Goal: Task Accomplishment & Management: Manage account settings

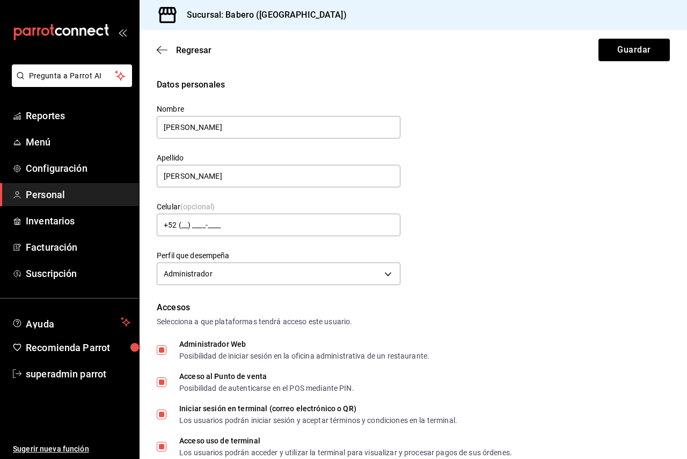
scroll to position [322, 0]
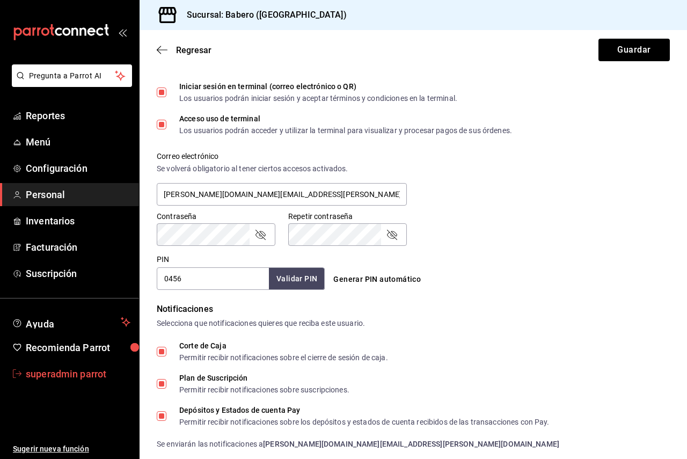
click at [76, 367] on span "superadmin parrot" at bounding box center [78, 374] width 105 height 14
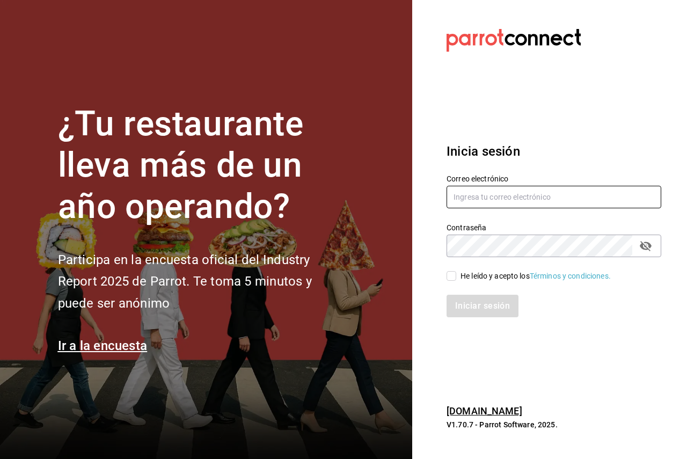
click at [501, 192] on input "text" at bounding box center [554, 197] width 215 height 23
click at [530, 189] on input "text" at bounding box center [554, 197] width 215 height 23
paste input "Multiuser@yazaki.com"
type input "Multiuser@yazaki.com"
click at [481, 276] on div "He leído y acepto los Términos y condiciones." at bounding box center [535, 275] width 150 height 11
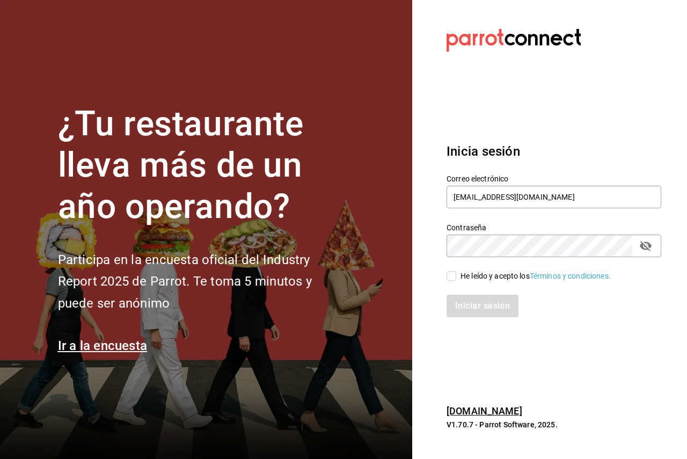
click at [456, 276] on input "He leído y acepto los Términos y condiciones." at bounding box center [452, 276] width 10 height 10
checkbox input "true"
click at [537, 258] on div "He leído y acepto los Términos y condiciones." at bounding box center [548, 269] width 228 height 25
click at [497, 303] on button "Iniciar sesión" at bounding box center [483, 306] width 73 height 23
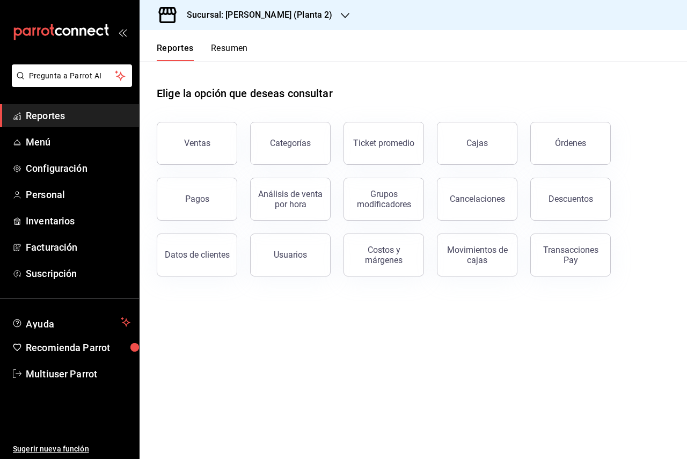
click at [320, 323] on main "Elige la opción que deseas consultar Ventas Categorías Ticket promedio Cajas Ór…" at bounding box center [413, 260] width 547 height 398
click at [266, 12] on h3 "Sucursal: Yazaki Obregon (Planta 2)" at bounding box center [255, 15] width 154 height 13
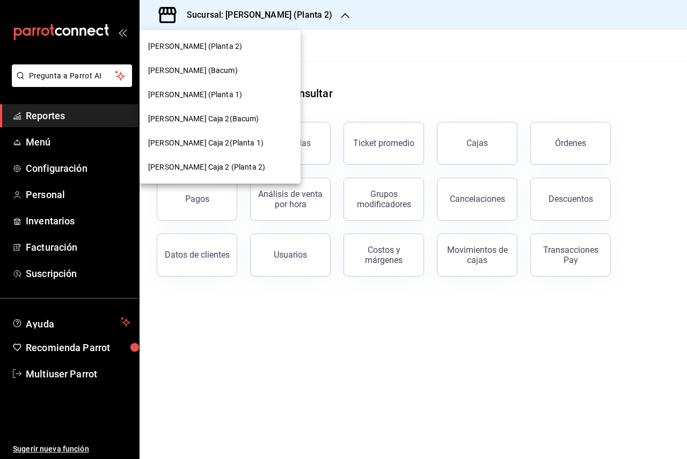
click at [243, 96] on div "Yazaki Obregon (Planta 1)" at bounding box center [220, 94] width 144 height 11
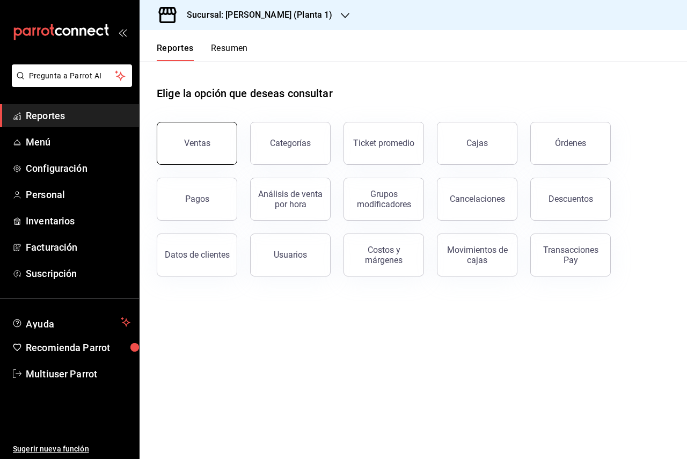
click at [216, 140] on button "Ventas" at bounding box center [197, 143] width 81 height 43
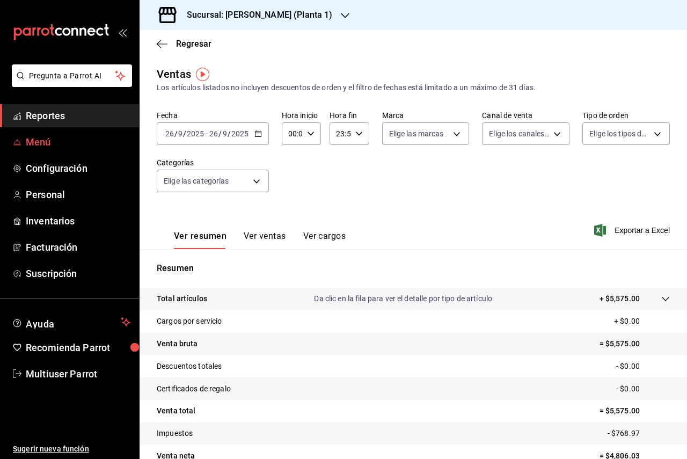
click at [42, 141] on span "Menú" at bounding box center [78, 142] width 105 height 14
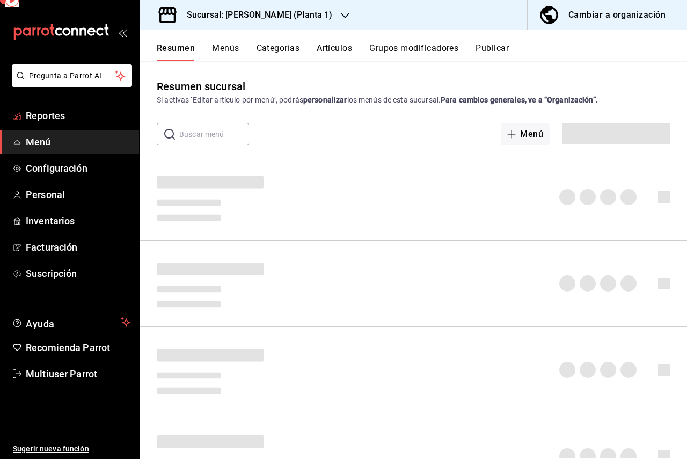
click at [41, 107] on link "Reportes" at bounding box center [69, 115] width 139 height 23
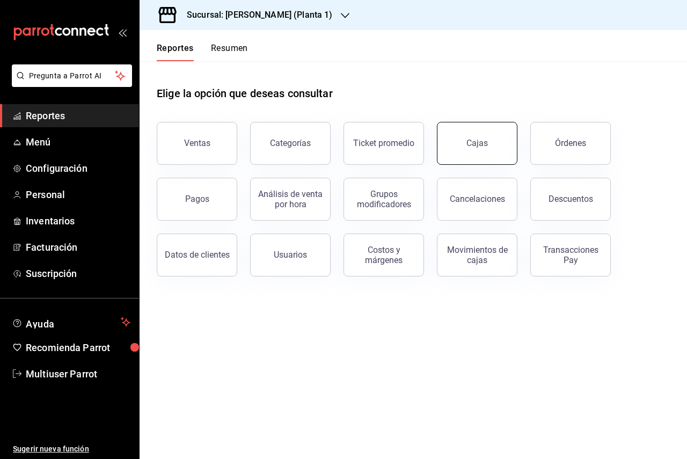
click at [505, 145] on link "Cajas" at bounding box center [477, 143] width 81 height 43
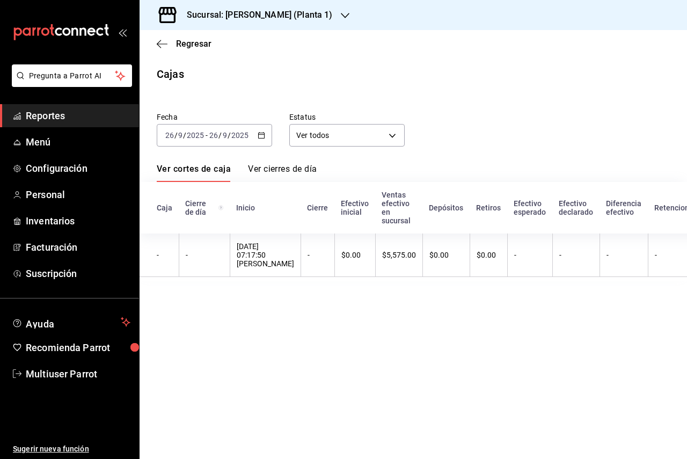
click at [214, 133] on input "26" at bounding box center [214, 135] width 10 height 9
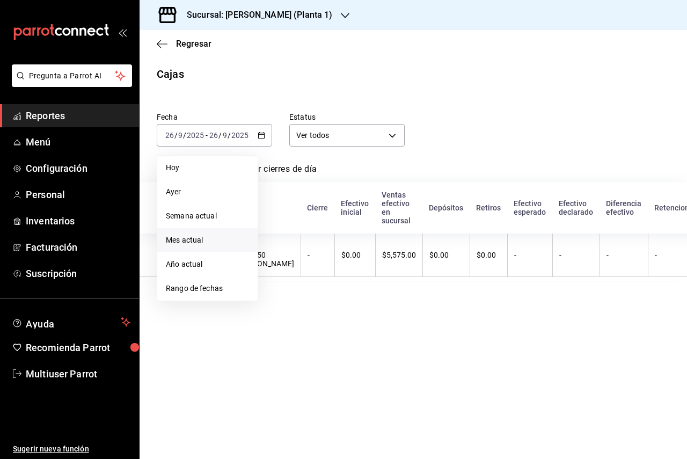
click at [215, 236] on span "Mes actual" at bounding box center [207, 240] width 83 height 11
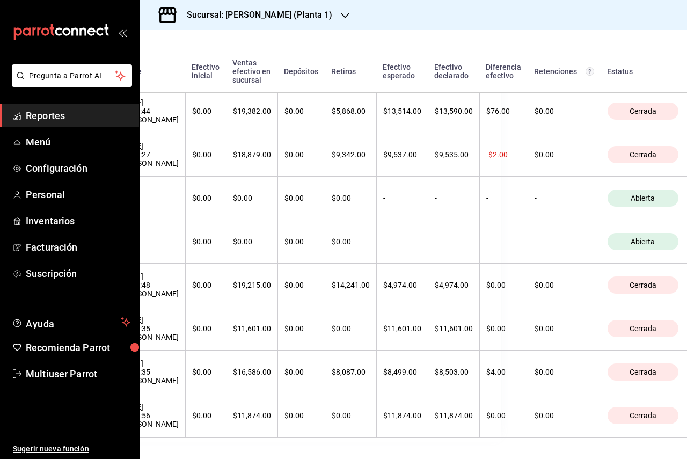
scroll to position [268, 0]
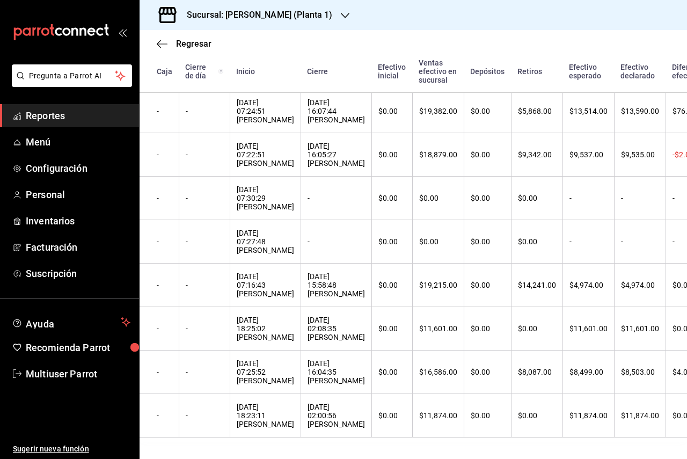
click at [188, 38] on div "Regresar" at bounding box center [413, 43] width 547 height 27
click at [187, 39] on span "Regresar" at bounding box center [193, 44] width 35 height 10
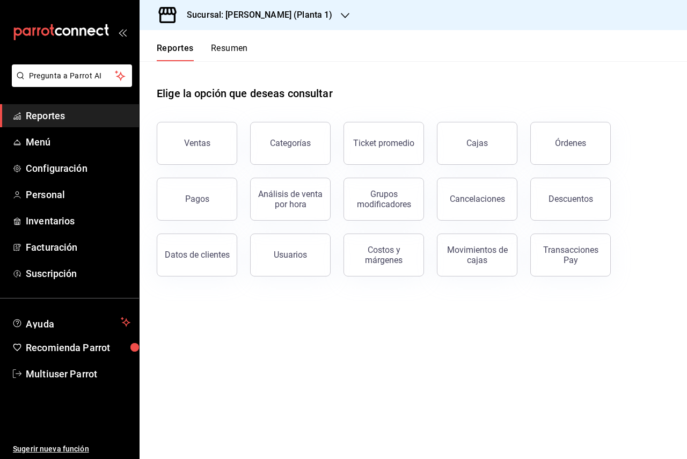
click at [177, 53] on button "Reportes" at bounding box center [175, 52] width 37 height 18
click at [201, 131] on button "Ventas" at bounding box center [197, 143] width 81 height 43
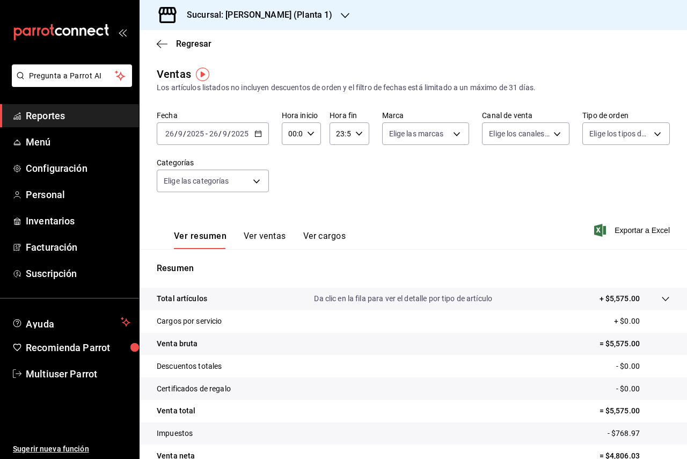
click at [201, 131] on input "2025" at bounding box center [195, 133] width 18 height 9
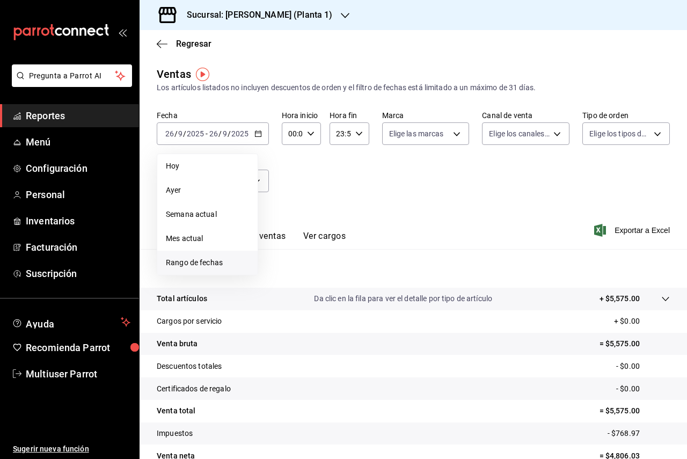
click at [217, 269] on li "Rango de fechas" at bounding box center [207, 263] width 100 height 24
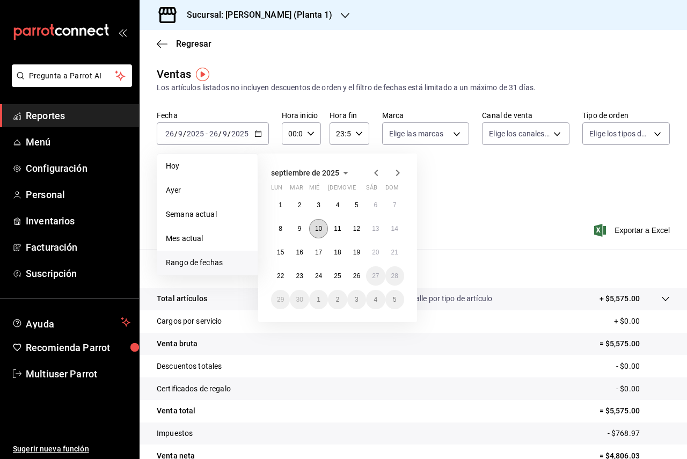
click at [311, 229] on button "10" at bounding box center [318, 228] width 19 height 19
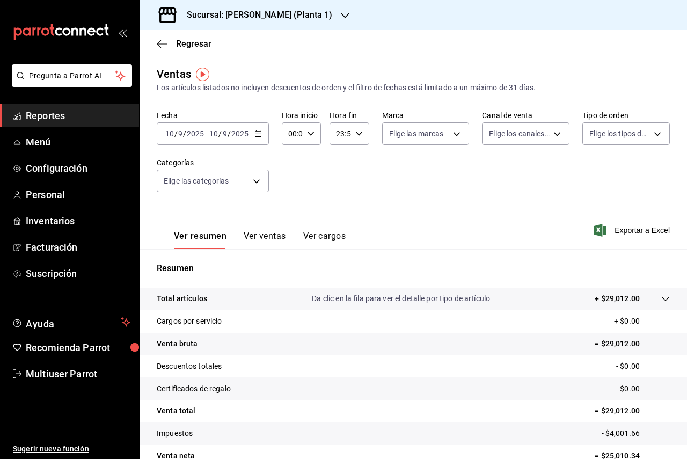
click at [255, 133] on icon "button" at bounding box center [258, 134] width 8 height 8
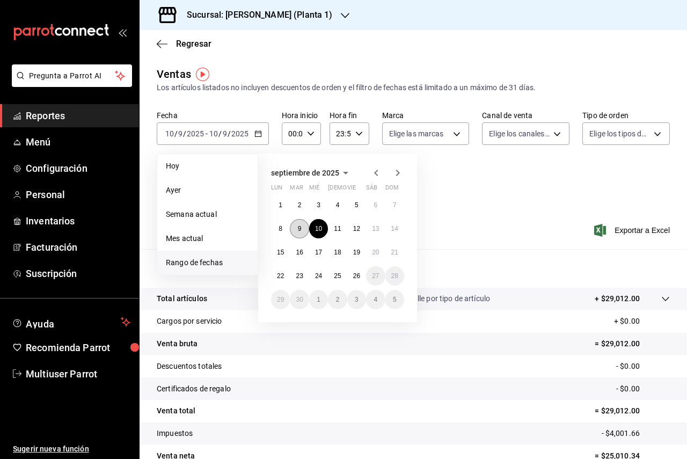
click at [306, 229] on button "9" at bounding box center [299, 228] width 19 height 19
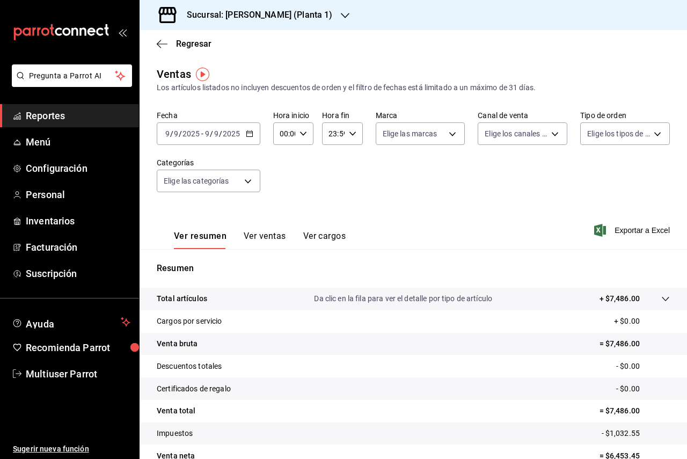
click at [240, 124] on div "2025-09-09 9 / 9 / 2025 - 2025-09-09 9 / 9 / 2025" at bounding box center [209, 133] width 104 height 23
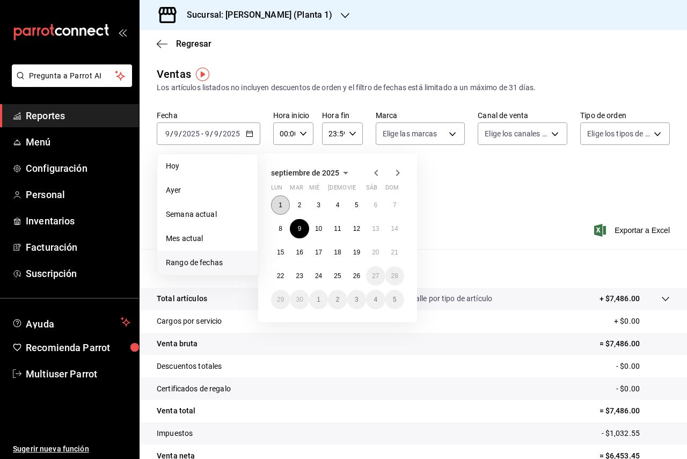
click at [283, 203] on button "1" at bounding box center [280, 204] width 19 height 19
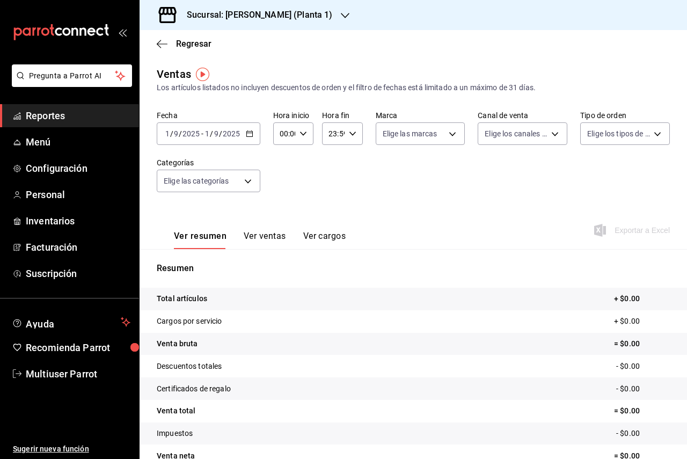
click at [242, 138] on div "2025-09-01 1 / 9 / 2025 - 2025-09-01 1 / 9 / 2025" at bounding box center [209, 133] width 104 height 23
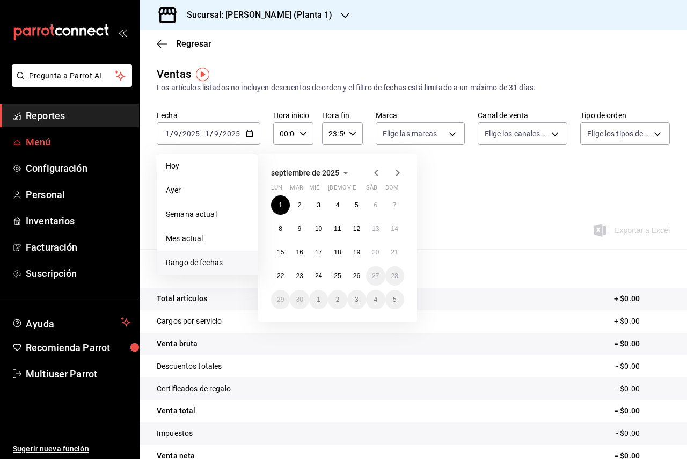
click at [43, 149] on span "Menú" at bounding box center [78, 142] width 105 height 14
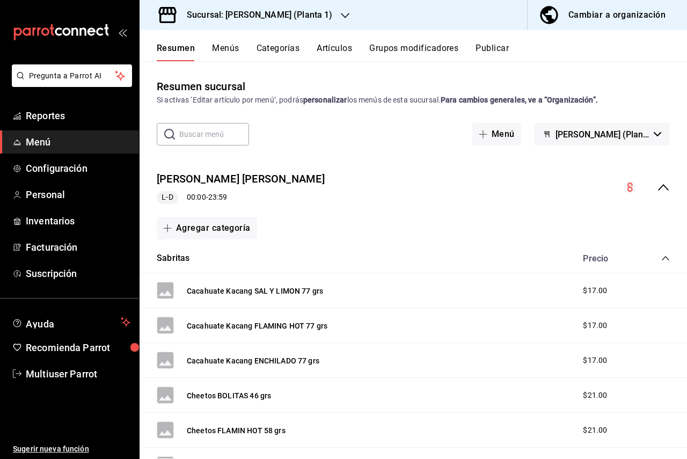
click at [48, 145] on span "Menú" at bounding box center [78, 142] width 105 height 14
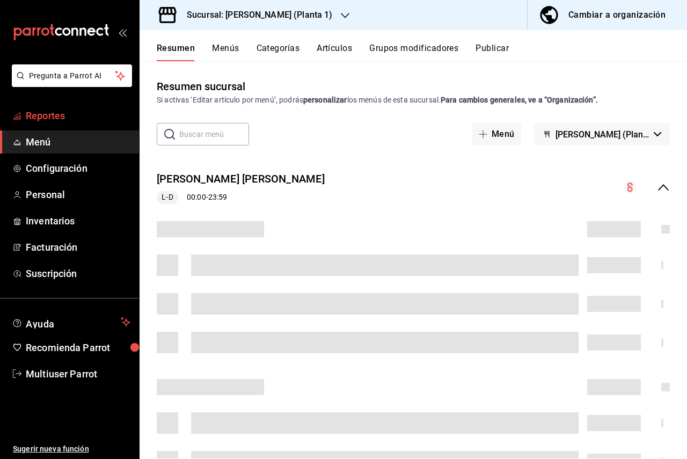
click at [46, 122] on span "Reportes" at bounding box center [78, 115] width 105 height 14
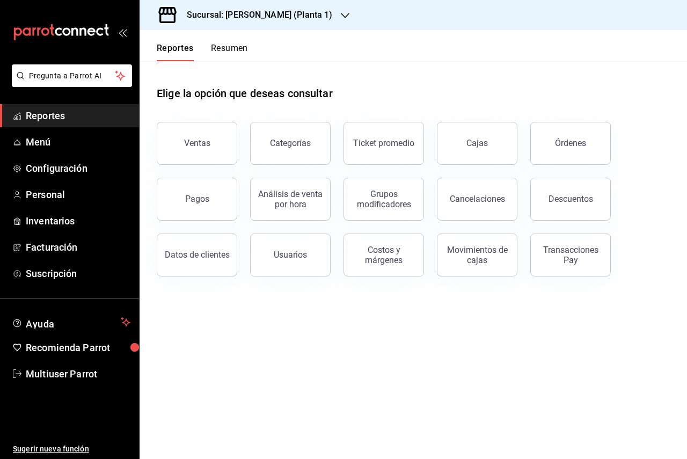
click at [46, 122] on span "Reportes" at bounding box center [78, 115] width 105 height 14
click at [495, 138] on link "Cajas" at bounding box center [477, 143] width 81 height 43
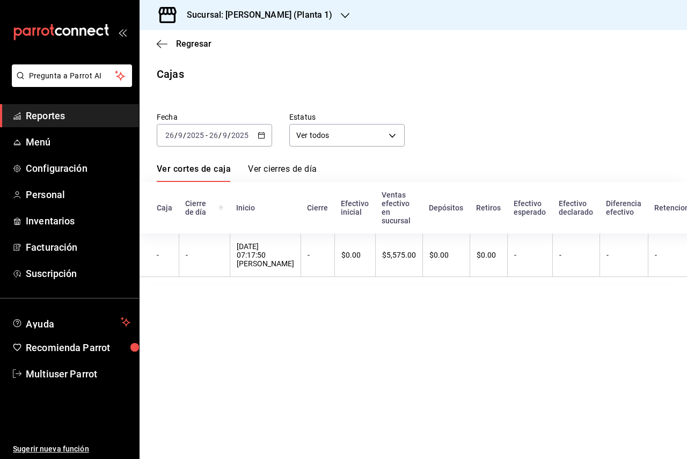
click at [238, 144] on div "2025-09-26 26 / 9 / 2025 - 2025-09-26 26 / 9 / 2025" at bounding box center [214, 135] width 115 height 23
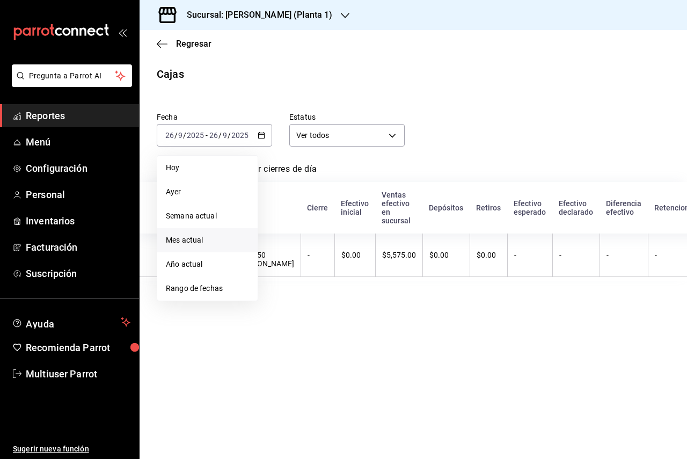
click at [211, 242] on span "Mes actual" at bounding box center [207, 240] width 83 height 11
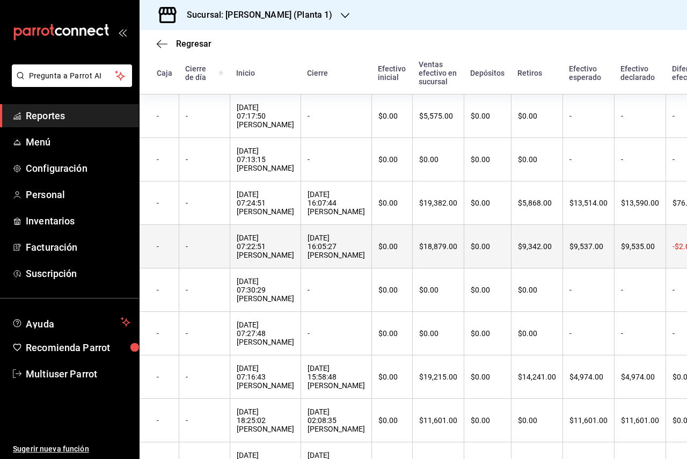
scroll to position [215, 0]
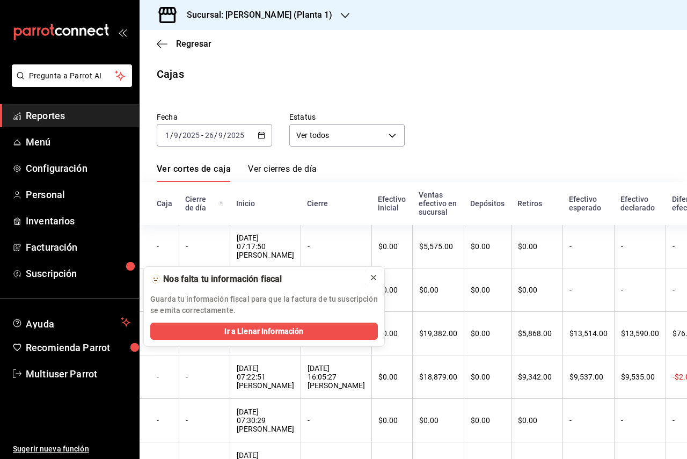
click at [373, 277] on icon at bounding box center [373, 277] width 4 height 4
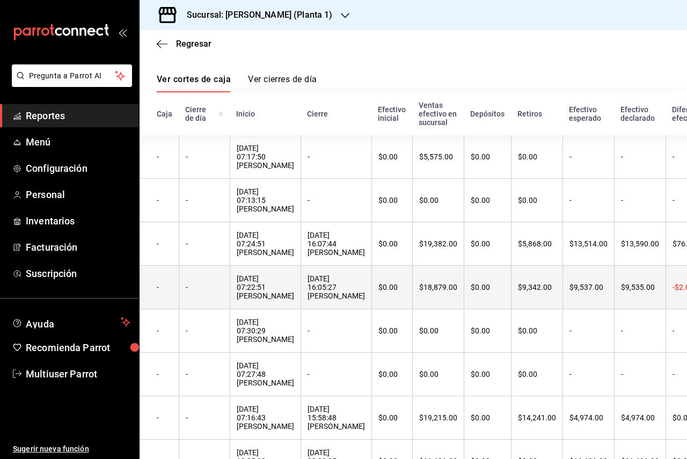
scroll to position [53, 0]
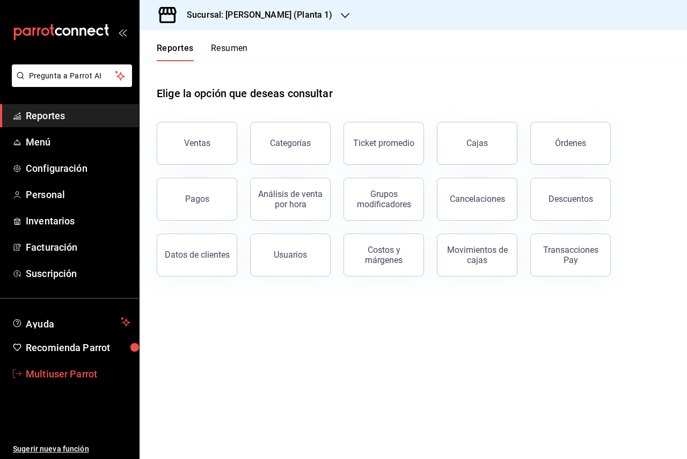
click at [86, 378] on span "Multiuser Parrot" at bounding box center [78, 374] width 105 height 14
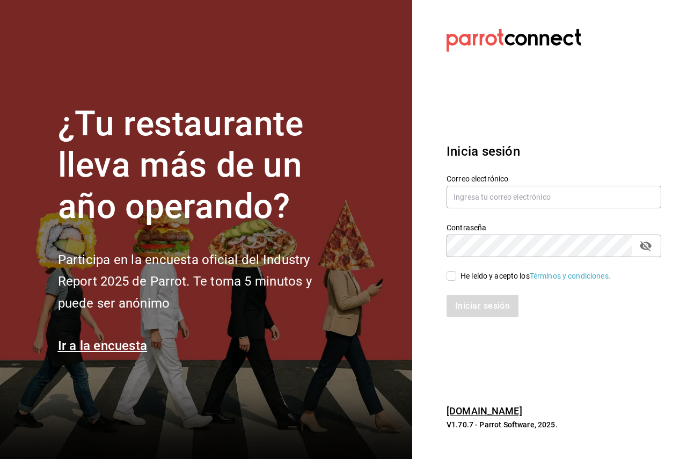
click at [515, 179] on label "Correo electrónico" at bounding box center [554, 179] width 215 height 8
click at [516, 195] on input "text" at bounding box center [554, 197] width 215 height 23
paste input "pickup@palmas500.com"
type input "pickup@palmas500.com"
click at [458, 274] on span "He leído y acepto los Términos y condiciones." at bounding box center [533, 275] width 155 height 11
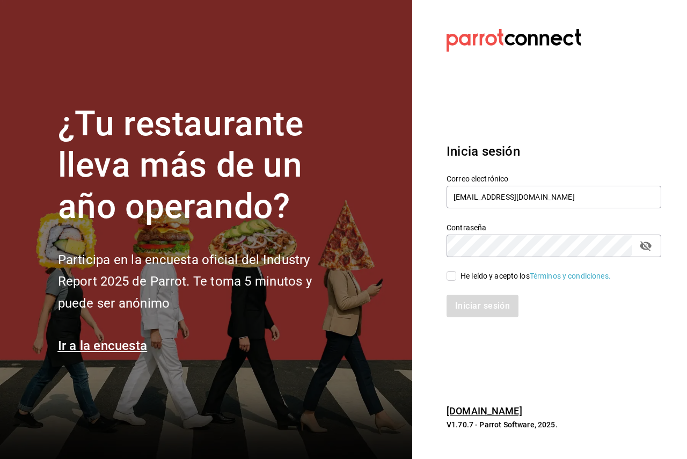
click at [456, 274] on input "He leído y acepto los Términos y condiciones." at bounding box center [452, 276] width 10 height 10
checkbox input "true"
click at [472, 305] on button "Iniciar sesión" at bounding box center [483, 306] width 73 height 23
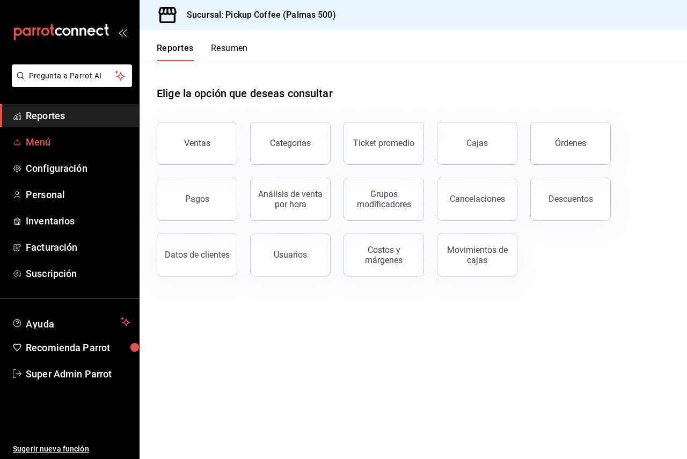
click at [39, 140] on span "Menú" at bounding box center [78, 142] width 105 height 14
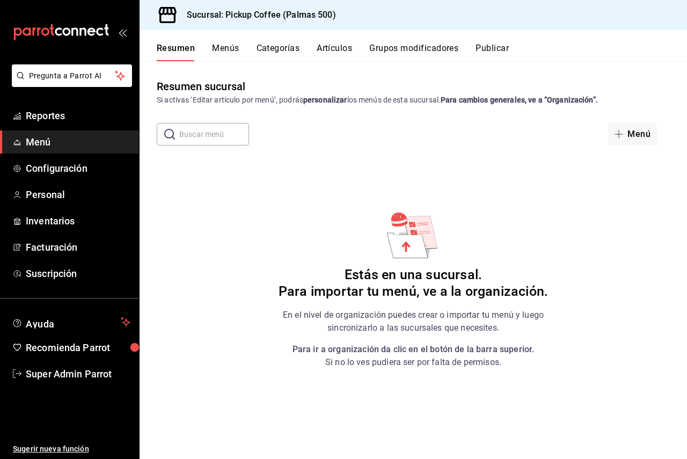
click at [482, 43] on button "Publicar" at bounding box center [491, 52] width 33 height 18
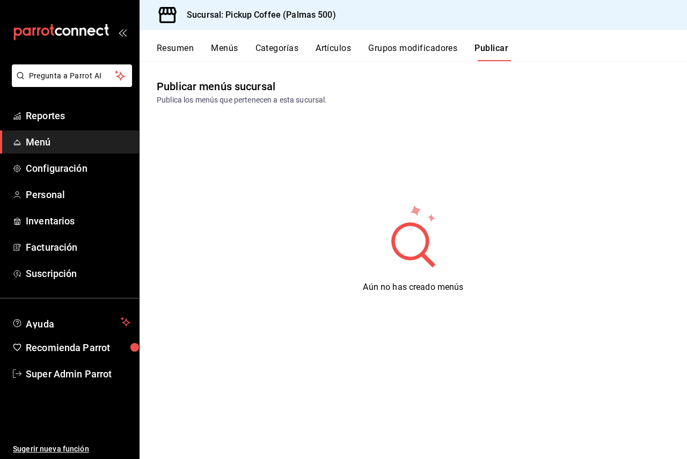
click at [192, 51] on button "Resumen" at bounding box center [175, 52] width 37 height 18
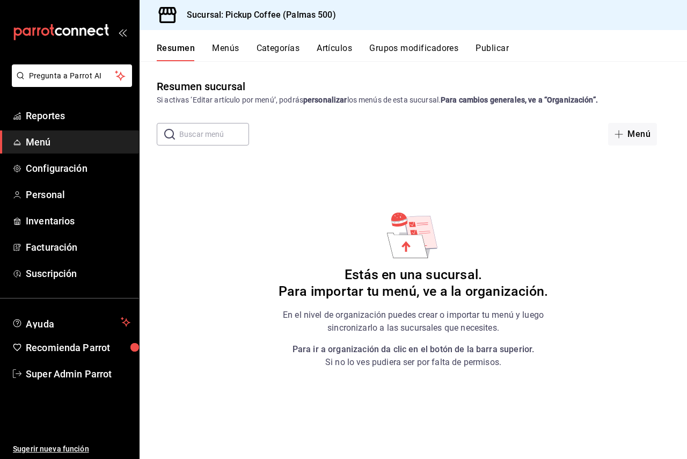
click at [504, 96] on strong "Para cambios generales, ve a “Organización”." at bounding box center [519, 100] width 157 height 9
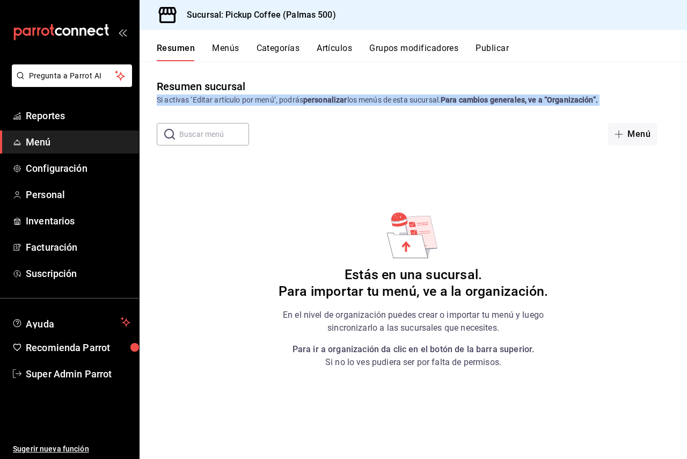
click at [504, 96] on strong "Para cambios generales, ve a “Organización”." at bounding box center [519, 100] width 157 height 9
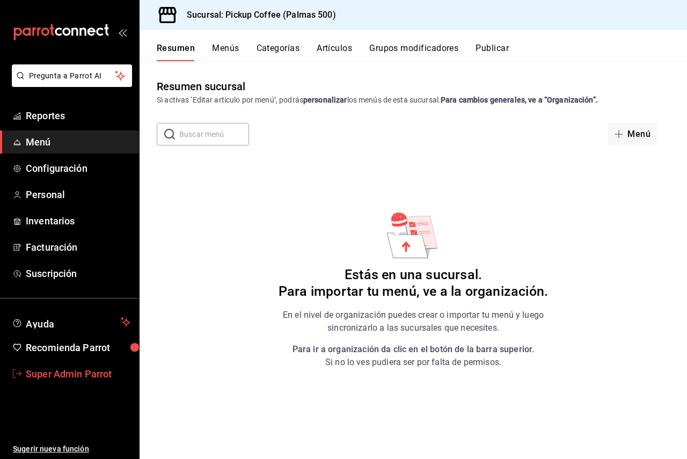
click at [82, 381] on span "Super Admin Parrot" at bounding box center [78, 374] width 105 height 14
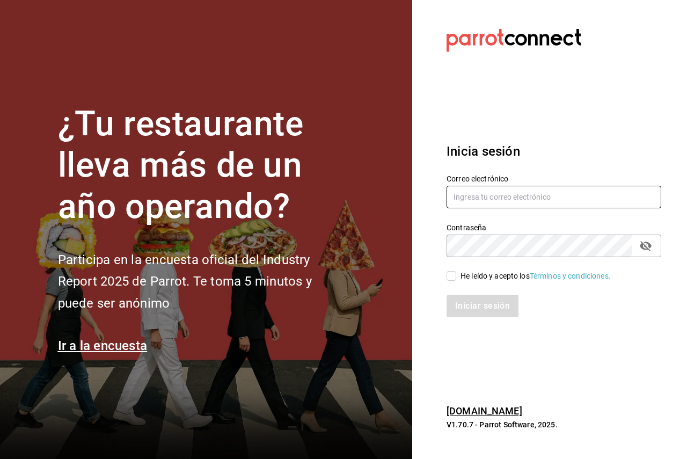
click at [486, 193] on input "text" at bounding box center [554, 197] width 215 height 23
paste input "[EMAIL_ADDRESS][DOMAIN_NAME]"
type input "[EMAIL_ADDRESS][DOMAIN_NAME]"
click at [461, 278] on div "He leído y acepto los Términos y condiciones." at bounding box center [535, 275] width 150 height 11
click at [456, 278] on input "He leído y acepto los Términos y condiciones." at bounding box center [452, 276] width 10 height 10
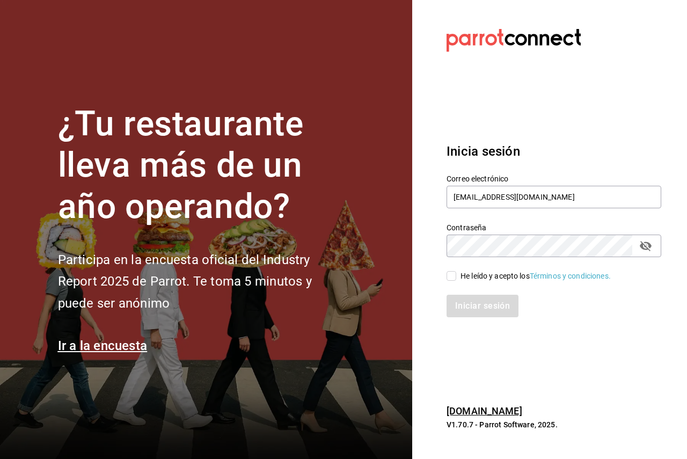
checkbox input "true"
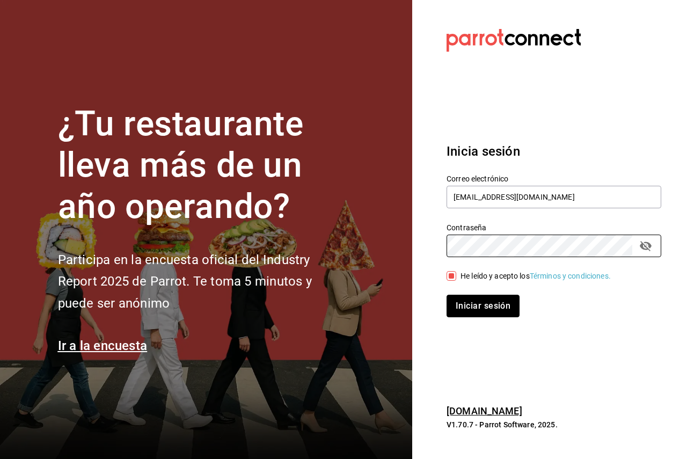
click at [476, 296] on button "Iniciar sesión" at bounding box center [483, 306] width 73 height 23
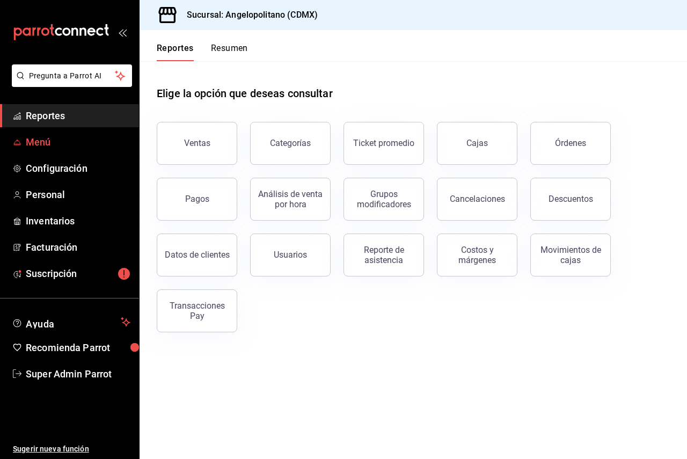
click at [43, 144] on span "Menú" at bounding box center [78, 142] width 105 height 14
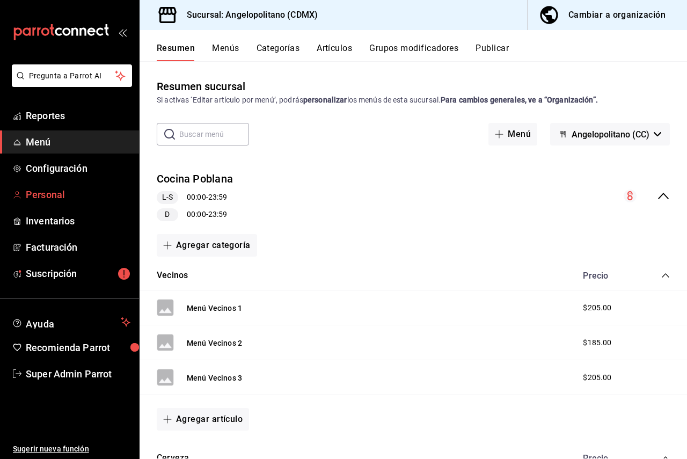
click at [80, 199] on span "Personal" at bounding box center [78, 194] width 105 height 14
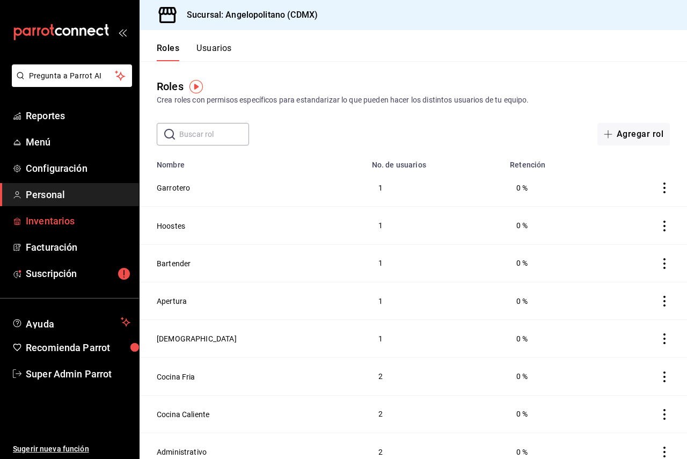
click at [79, 226] on span "Inventarios" at bounding box center [78, 221] width 105 height 14
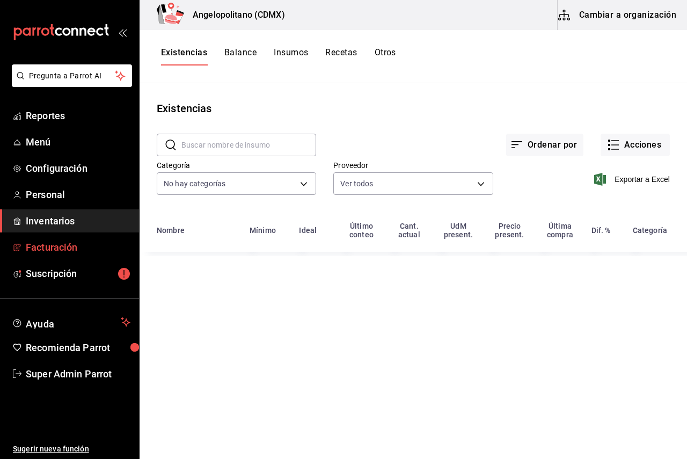
click at [82, 250] on span "Facturación" at bounding box center [78, 247] width 105 height 14
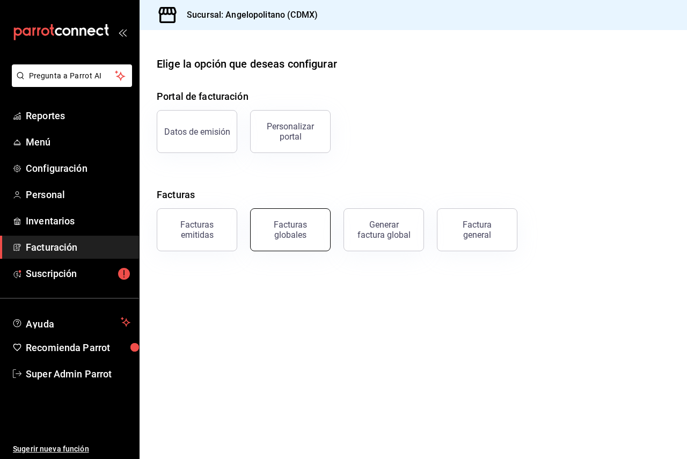
click at [299, 235] on div "Facturas globales" at bounding box center [290, 230] width 67 height 20
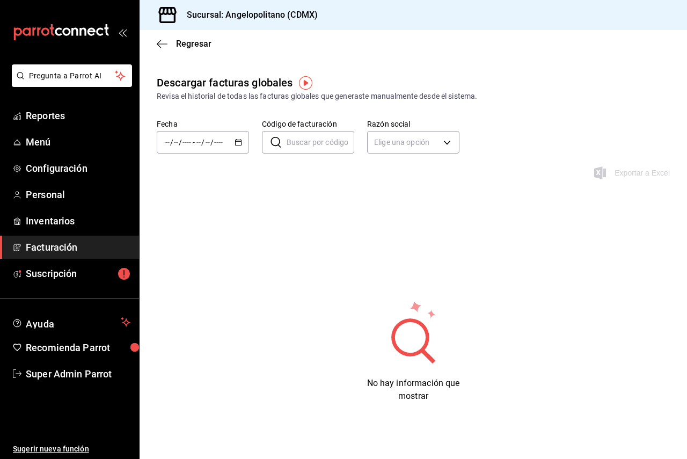
click at [303, 142] on input "Código de facturación" at bounding box center [321, 141] width 68 height 21
paste input "Ang3l0p0l1T4n0"
click at [314, 145] on input "Ang3l0p0l1T4n0" at bounding box center [321, 141] width 68 height 21
click at [305, 138] on input "Ang3l0p0l1T4n0" at bounding box center [321, 141] width 68 height 21
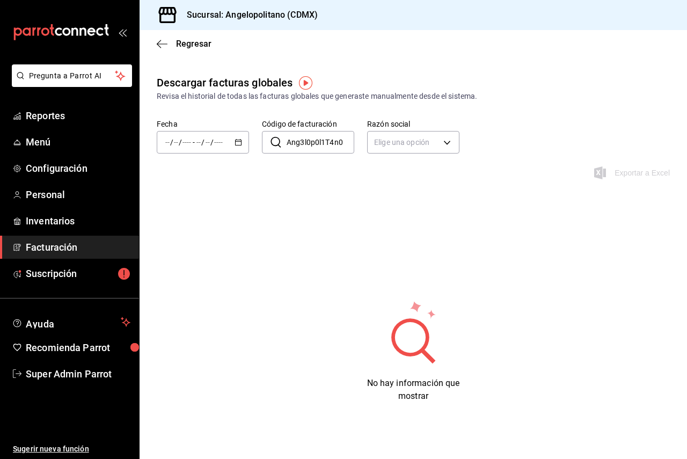
click at [305, 138] on input "Ang3l0p0l1T4n0" at bounding box center [321, 141] width 68 height 21
paste input "DA00909255D064"
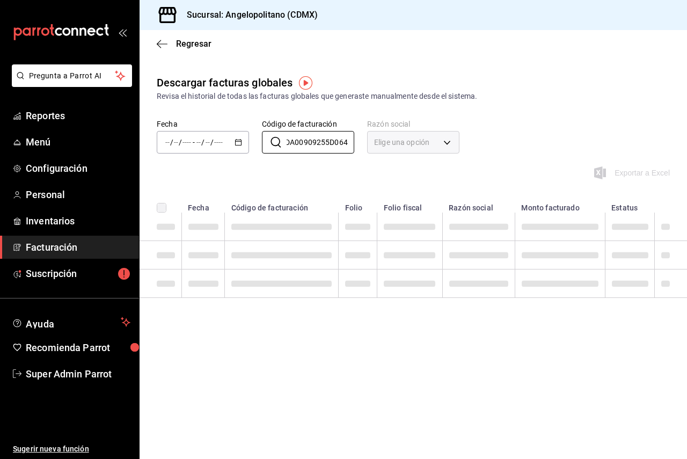
scroll to position [0, 1]
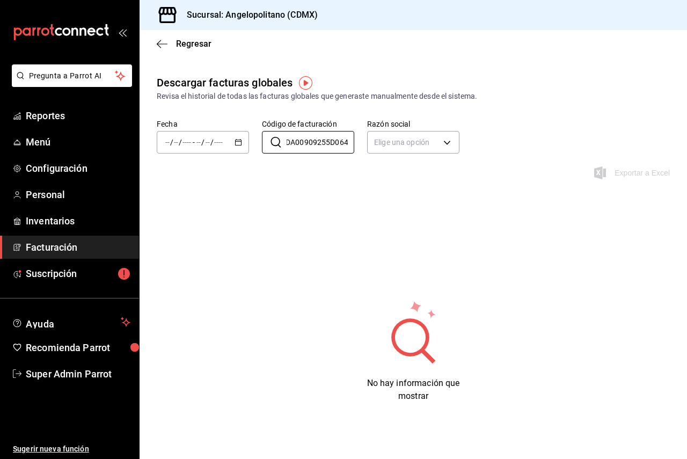
type input "DA00909255D064"
click at [235, 144] on \(Stroke\) "button" at bounding box center [238, 143] width 6 height 6
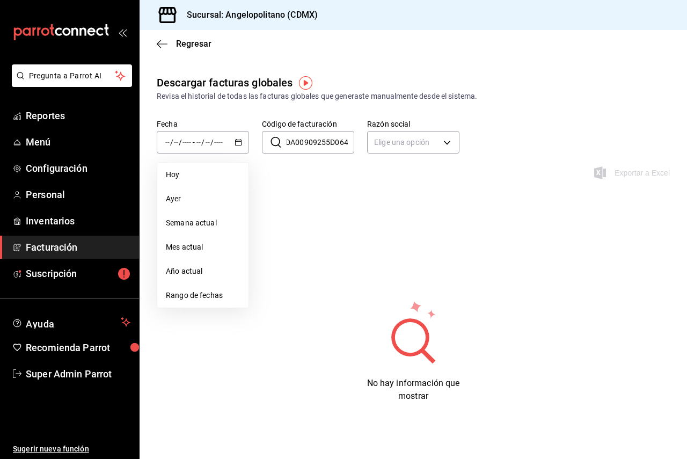
scroll to position [0, 0]
click at [229, 238] on li "Mes actual" at bounding box center [202, 247] width 91 height 24
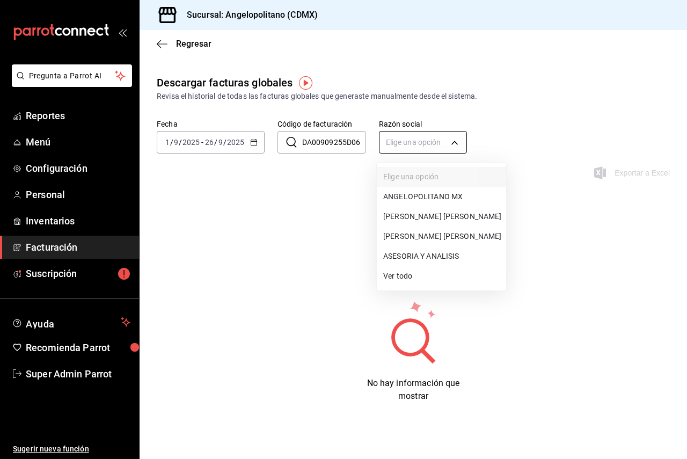
click at [414, 133] on body "Pregunta a Parrot AI Reportes Menú Configuración Personal Inventarios Facturaci…" at bounding box center [343, 229] width 687 height 459
click at [408, 270] on li "Ver todo" at bounding box center [441, 276] width 129 height 20
type input "ALL"
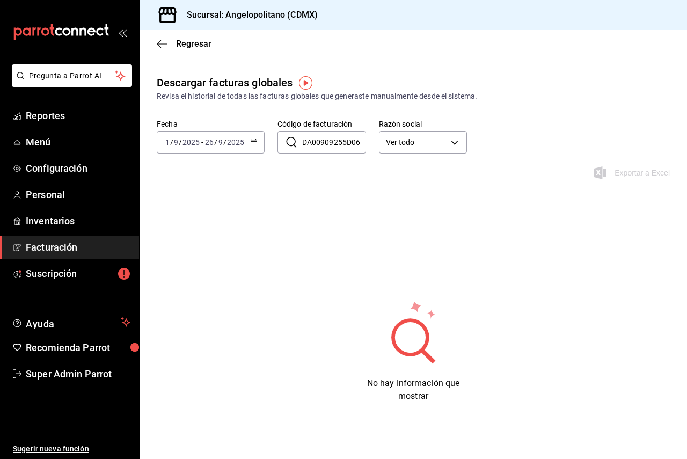
click at [350, 141] on input "DA00909255D064" at bounding box center [334, 141] width 64 height 21
click at [163, 54] on div "Regresar" at bounding box center [413, 43] width 547 height 27
click at [161, 44] on icon "button" at bounding box center [162, 43] width 11 height 1
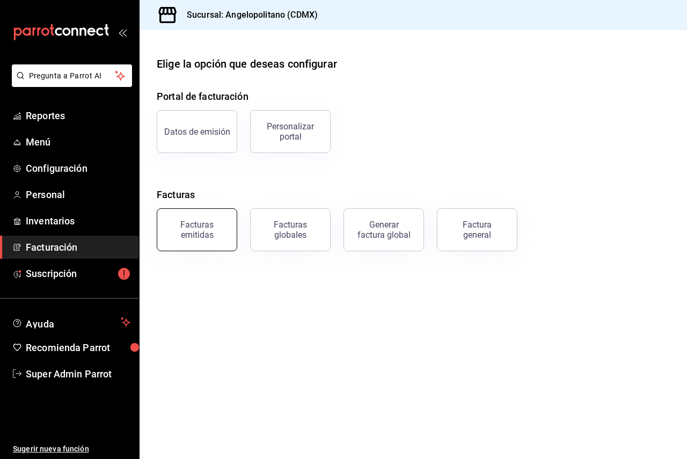
click at [213, 228] on div "Facturas emitidas" at bounding box center [197, 230] width 67 height 20
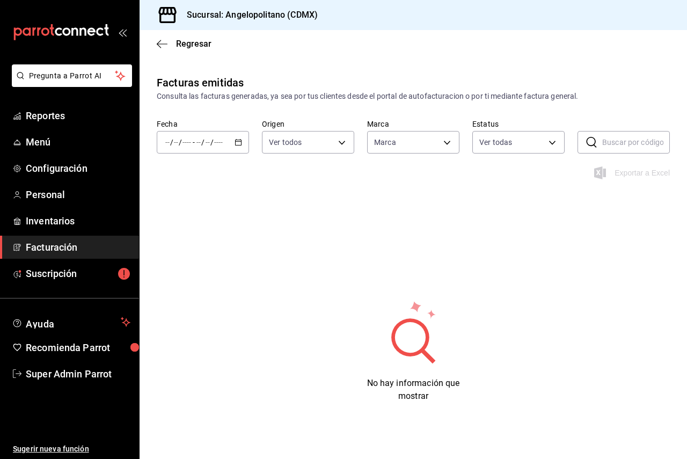
type input "e7b7265c-889c-41a5-bb0c-0e62bdb51750"
click at [613, 141] on input "text" at bounding box center [636, 141] width 68 height 21
paste input "DA00909255D064"
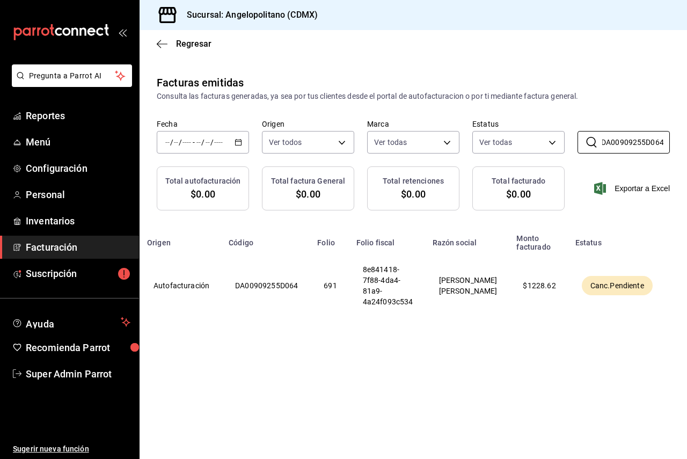
scroll to position [0, 90]
type input "DA00909255D064"
click at [633, 287] on span "Canc.Pendiente" at bounding box center [616, 285] width 62 height 11
click at [673, 281] on th at bounding box center [679, 285] width 30 height 69
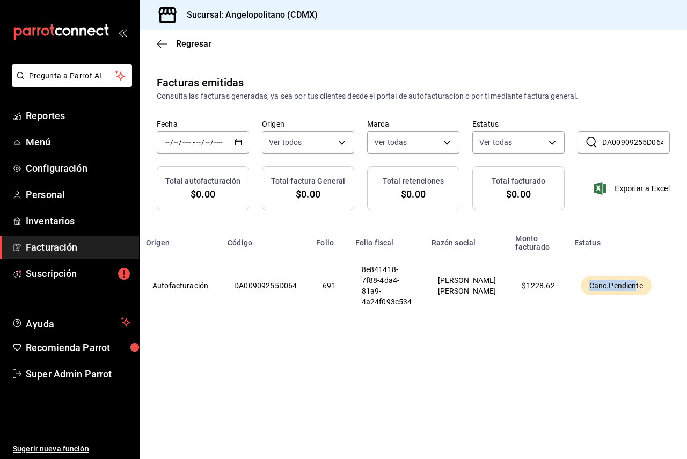
drag, startPoint x: 627, startPoint y: 287, endPoint x: 578, endPoint y: 286, distance: 49.4
click at [585, 286] on span "Canc.Pendiente" at bounding box center [616, 285] width 62 height 11
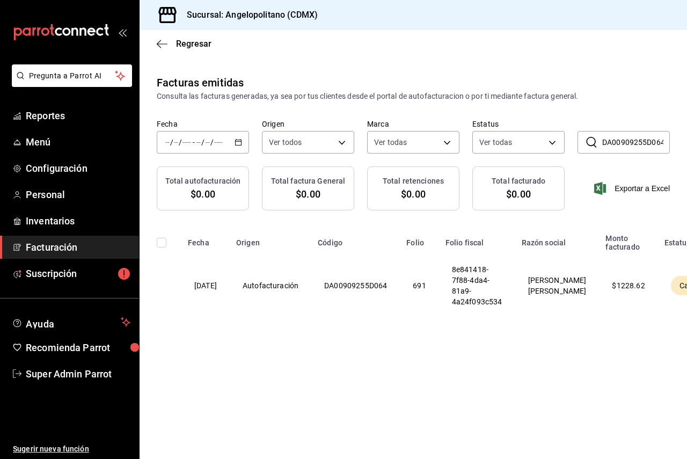
click at [172, 285] on td at bounding box center [161, 285] width 42 height 69
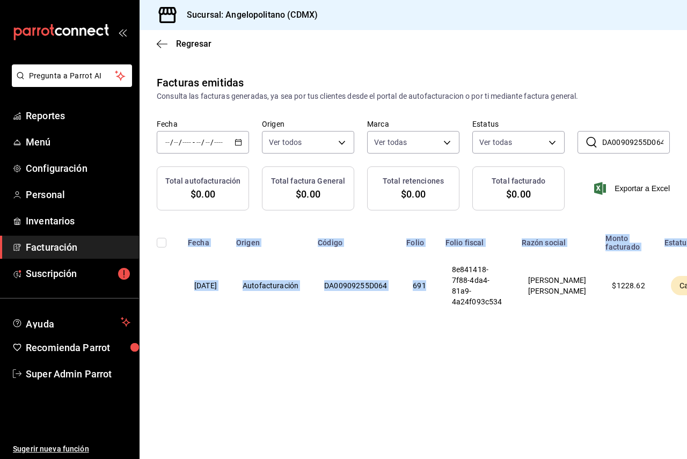
drag, startPoint x: 449, startPoint y: 320, endPoint x: 550, endPoint y: 326, distance: 101.1
click at [550, 320] on div "Fecha Origen Código Folio Folio fiscal Razón social Monto facturado Estatus [DA…" at bounding box center [413, 274] width 547 height 92
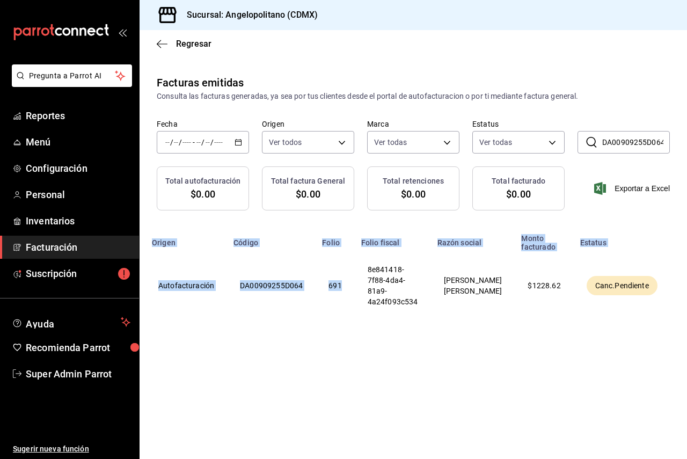
scroll to position [0, 90]
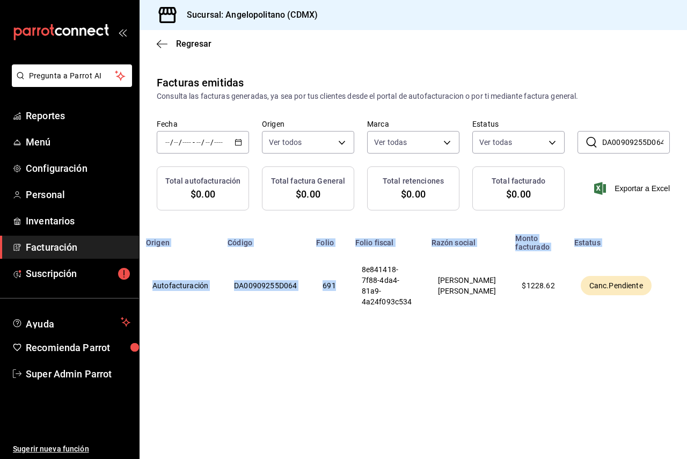
click at [481, 332] on div "Facturas emitidas Consulta las facturas generadas, ya sea por tus clientes desd…" at bounding box center [413, 219] width 547 height 288
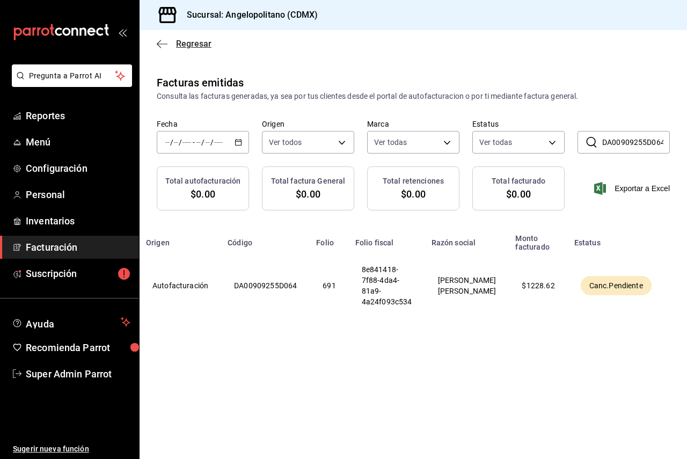
click at [171, 41] on span "Regresar" at bounding box center [184, 44] width 55 height 10
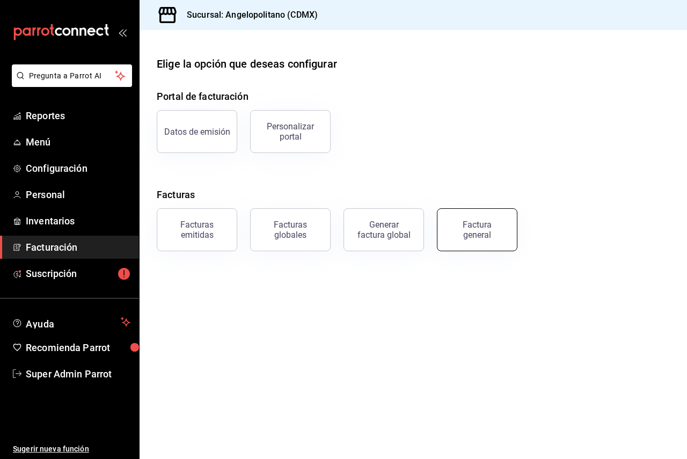
click at [473, 225] on div "Factura general" at bounding box center [477, 230] width 54 height 20
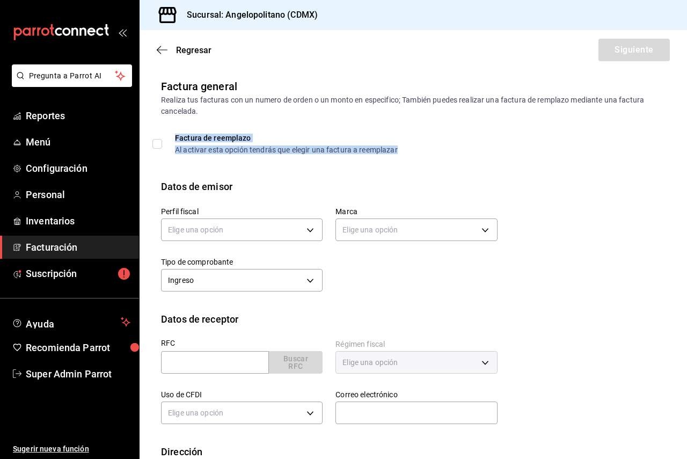
click at [206, 137] on div "Factura de reemplazo" at bounding box center [286, 138] width 223 height 8
click at [158, 142] on input "Factura de reemplazo Al activar esta opción tendrás que elegir una factura a re…" at bounding box center [157, 144] width 10 height 10
checkbox input "true"
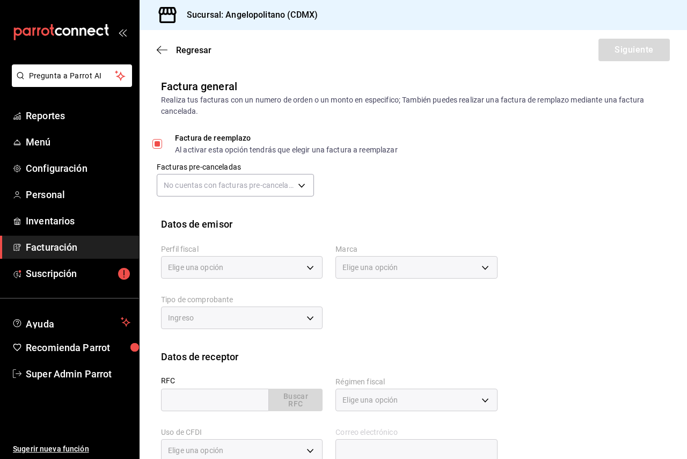
click at [202, 170] on div "No cuentas con facturas pre-canceladas" at bounding box center [235, 184] width 157 height 28
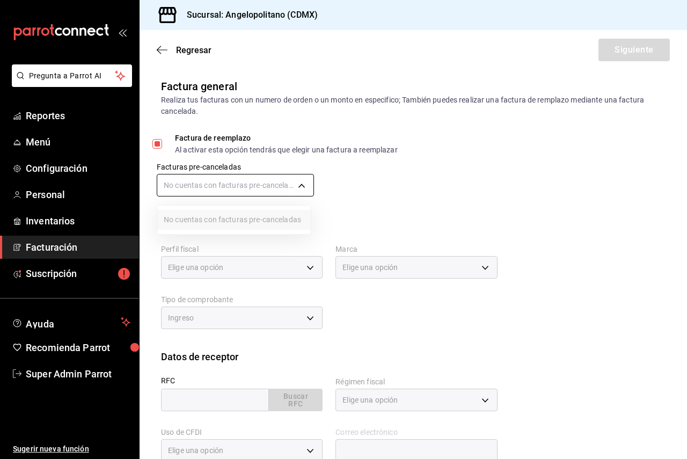
click at [207, 177] on body "Pregunta a Parrot AI Reportes Menú Configuración Personal Inventarios Facturaci…" at bounding box center [343, 229] width 687 height 459
click at [377, 219] on div at bounding box center [343, 229] width 687 height 459
click at [270, 185] on body "Pregunta a Parrot AI Reportes Menú Configuración Personal Inventarios Facturaci…" at bounding box center [343, 229] width 687 height 459
click at [260, 209] on ul "No cuentas con facturas pre-canceladas" at bounding box center [233, 220] width 153 height 28
click at [265, 220] on ul "No cuentas con facturas pre-canceladas" at bounding box center [233, 220] width 153 height 28
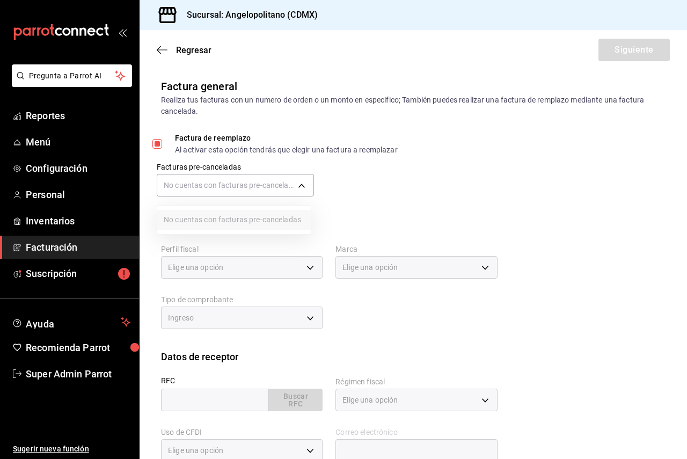
click at [378, 162] on div at bounding box center [343, 229] width 687 height 459
click at [164, 47] on icon "button" at bounding box center [162, 50] width 11 height 10
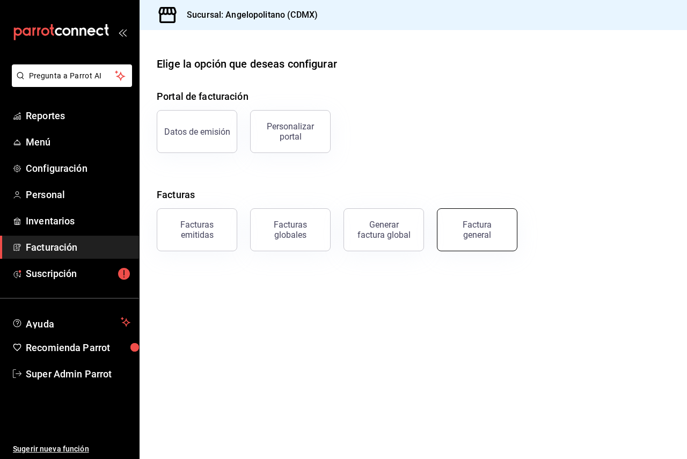
click at [457, 228] on div "Factura general" at bounding box center [477, 230] width 54 height 20
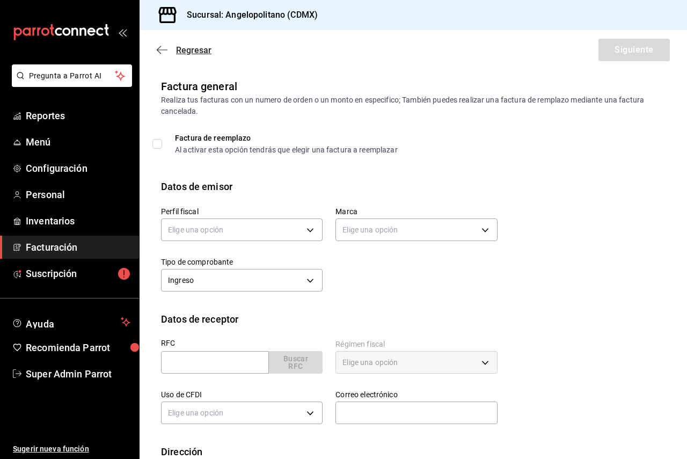
click at [167, 49] on icon "button" at bounding box center [162, 50] width 11 height 10
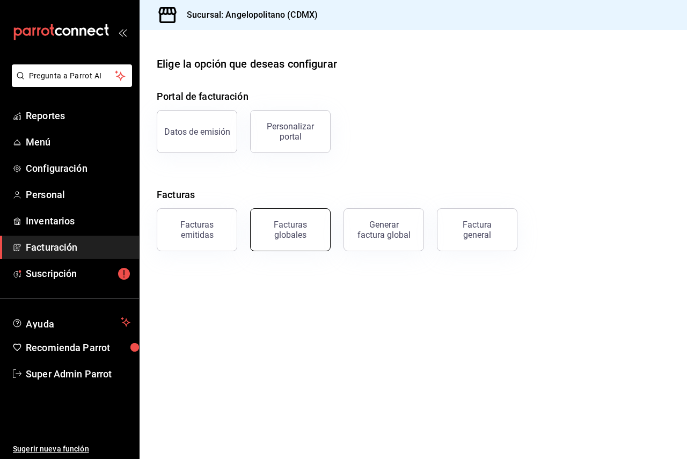
click at [269, 223] on div "Facturas globales" at bounding box center [290, 230] width 67 height 20
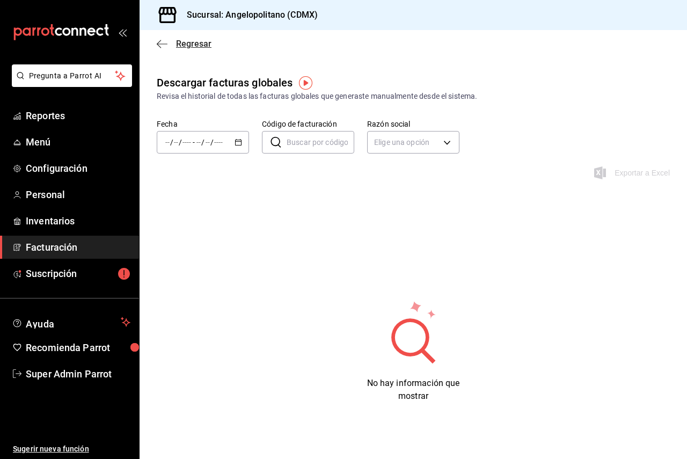
click at [164, 40] on icon "button" at bounding box center [162, 44] width 11 height 10
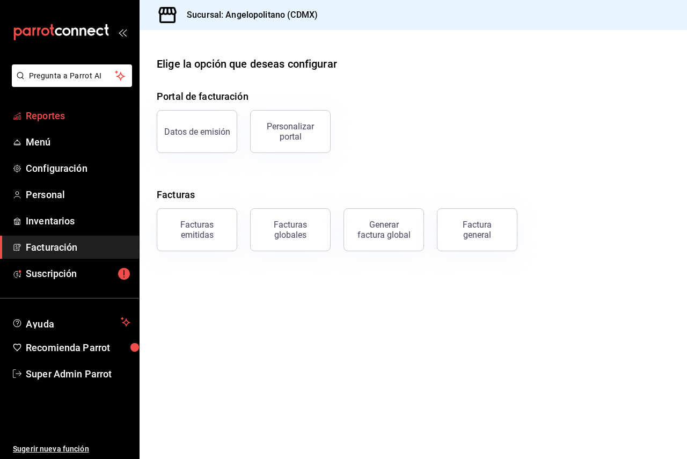
click at [50, 122] on span "Reportes" at bounding box center [78, 115] width 105 height 14
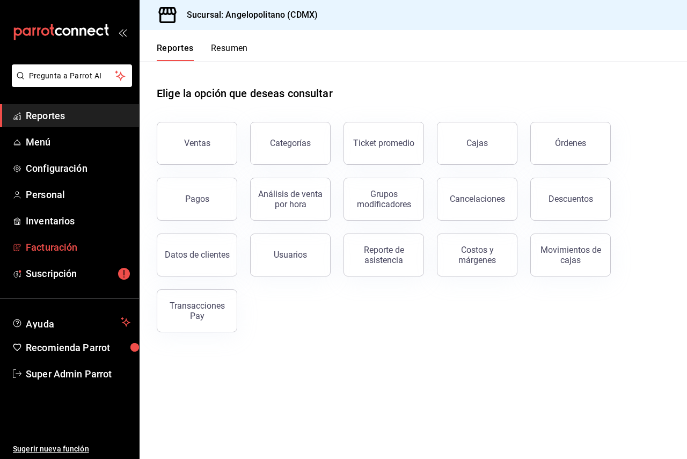
click at [64, 244] on span "Facturación" at bounding box center [78, 247] width 105 height 14
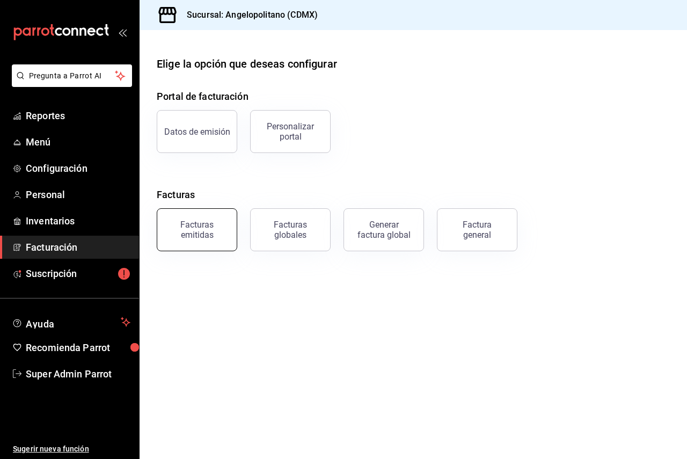
click at [201, 238] on div "Facturas emitidas" at bounding box center [197, 230] width 67 height 20
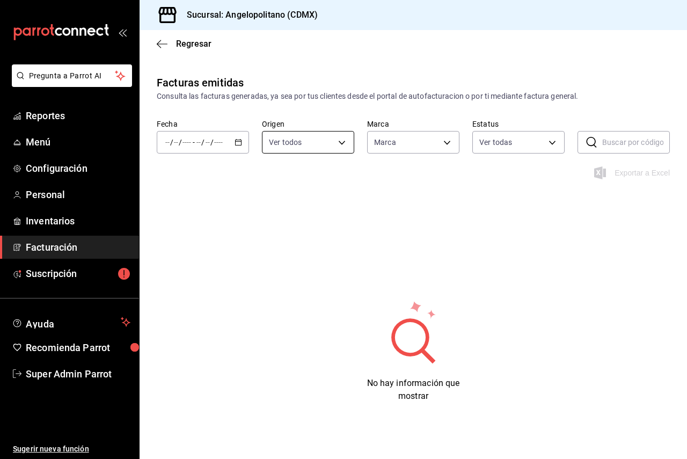
type input "e7b7265c-889c-41a5-bb0c-0e62bdb51750"
click at [616, 136] on input "text" at bounding box center [636, 141] width 68 height 21
paste input "Factura DA00909255D064 cancelada el dia [PERSON_NAME]"
click at [640, 130] on div "Fecha / / - / / Origen Ver todos ORDER_INVOICE,GENERAL_INVOICE Marca Ver todas …" at bounding box center [413, 142] width 547 height 47
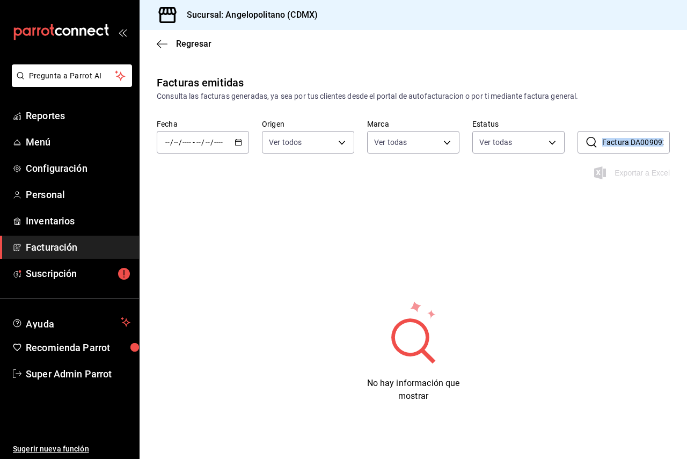
click at [638, 137] on input "Factura DA00909255D064 cancelada el dia [PERSON_NAME]" at bounding box center [636, 141] width 68 height 21
paste input "text"
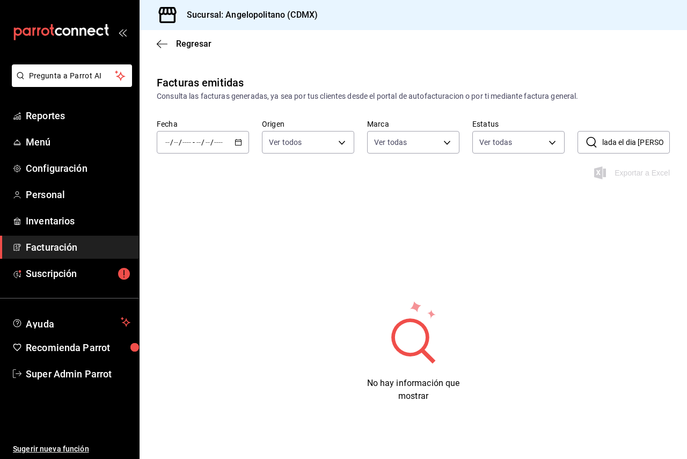
click at [616, 134] on input "Factura DA00909255D064 cancelada el dia [PERSON_NAME]" at bounding box center [636, 141] width 68 height 21
drag, startPoint x: 626, startPoint y: 138, endPoint x: 677, endPoint y: 138, distance: 50.5
click at [677, 138] on div "Fecha / / - / / Origen Ver todos ORDER_INVOICE,GENERAL_INVOICE Marca Ver todas …" at bounding box center [413, 142] width 547 height 47
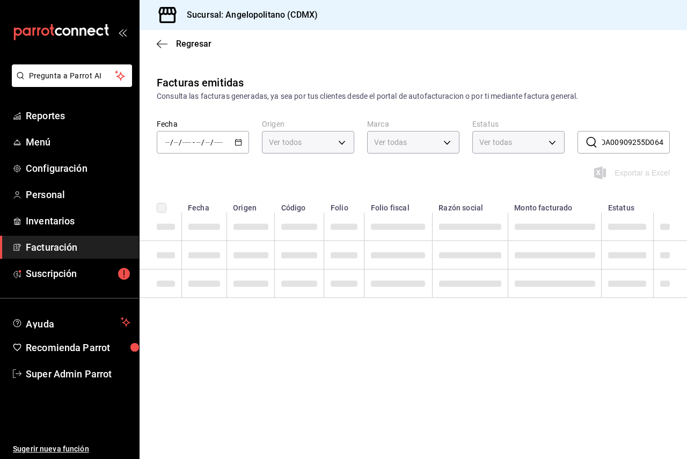
scroll to position [0, 31]
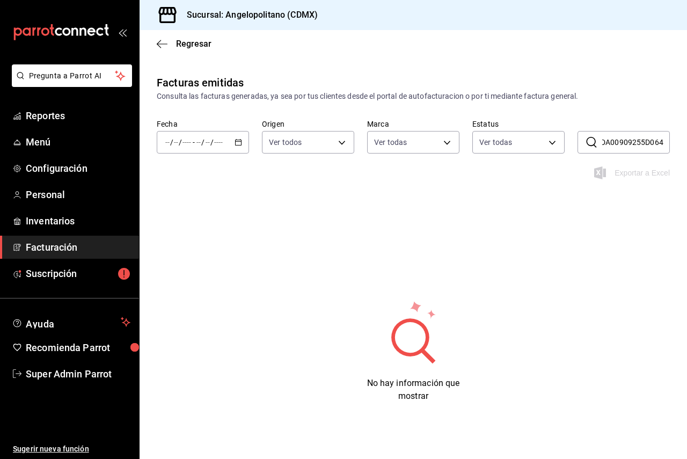
click at [659, 142] on input "Factura DA00909255D064" at bounding box center [636, 141] width 68 height 21
click at [657, 141] on input "Factura DA00909255D064" at bounding box center [636, 141] width 68 height 21
drag, startPoint x: 602, startPoint y: 142, endPoint x: 616, endPoint y: 144, distance: 13.7
click at [602, 142] on input "Factura DA00909255D064" at bounding box center [636, 141] width 68 height 21
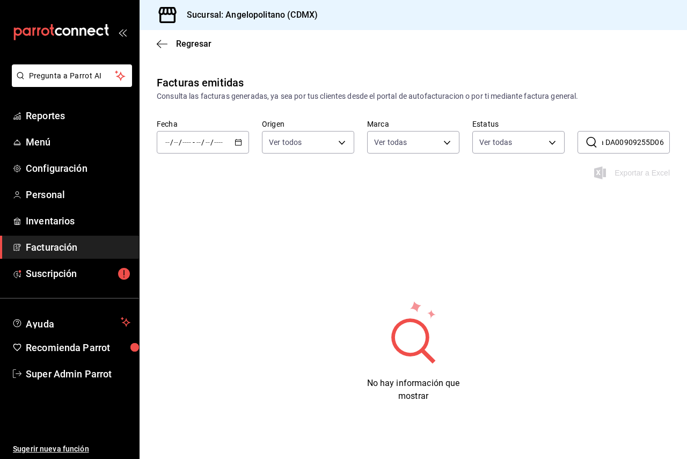
click at [602, 141] on input "Factura DA00909255D064" at bounding box center [636, 141] width 68 height 21
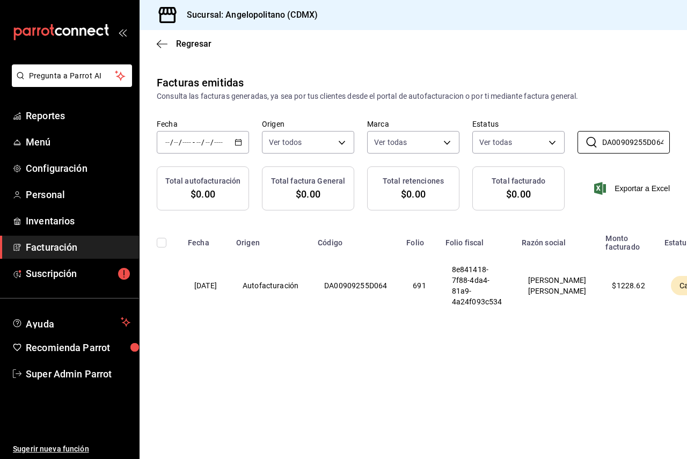
type input "DA00909255D064"
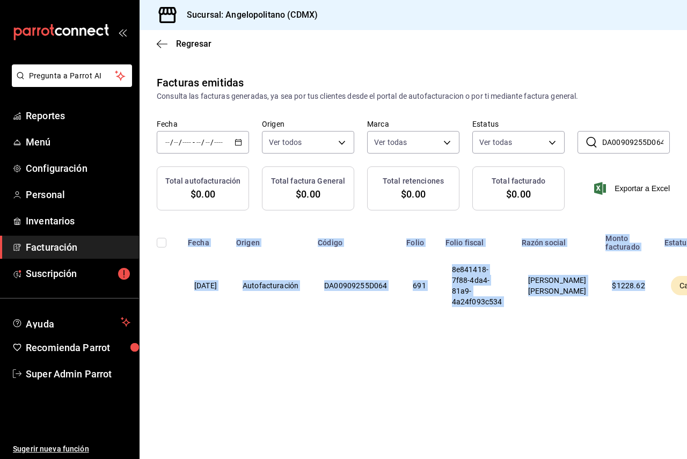
drag, startPoint x: 538, startPoint y: 329, endPoint x: 635, endPoint y: 321, distance: 97.5
click at [635, 320] on div "Fecha Origen Código Folio Folio fiscal Razón social Monto facturado Estatus [DA…" at bounding box center [413, 274] width 547 height 92
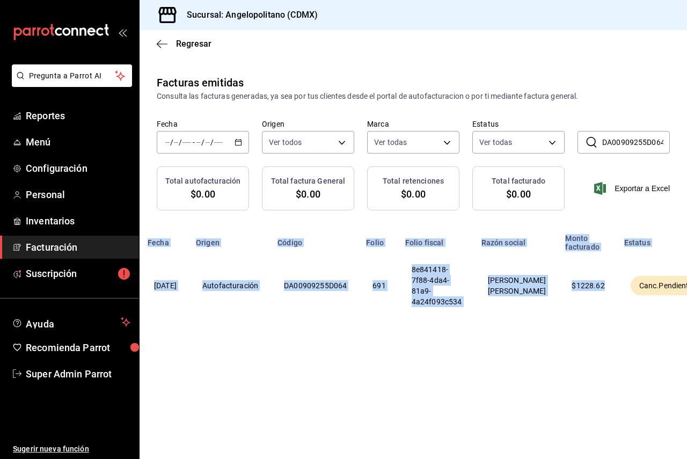
scroll to position [0, 89]
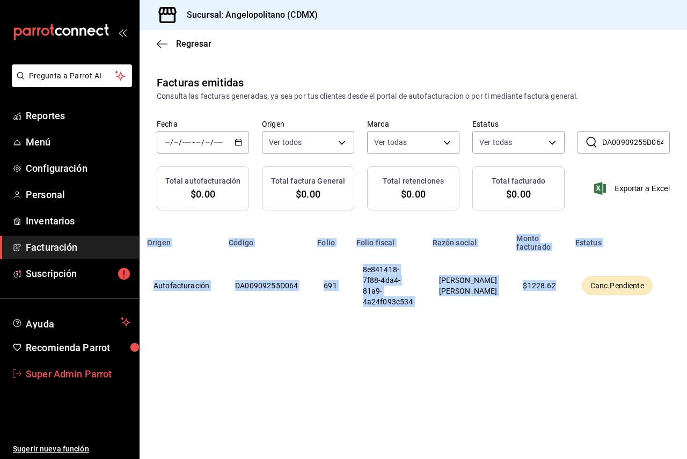
click at [63, 375] on span "Super Admin Parrot" at bounding box center [78, 374] width 105 height 14
